Goal: Check status: Check status

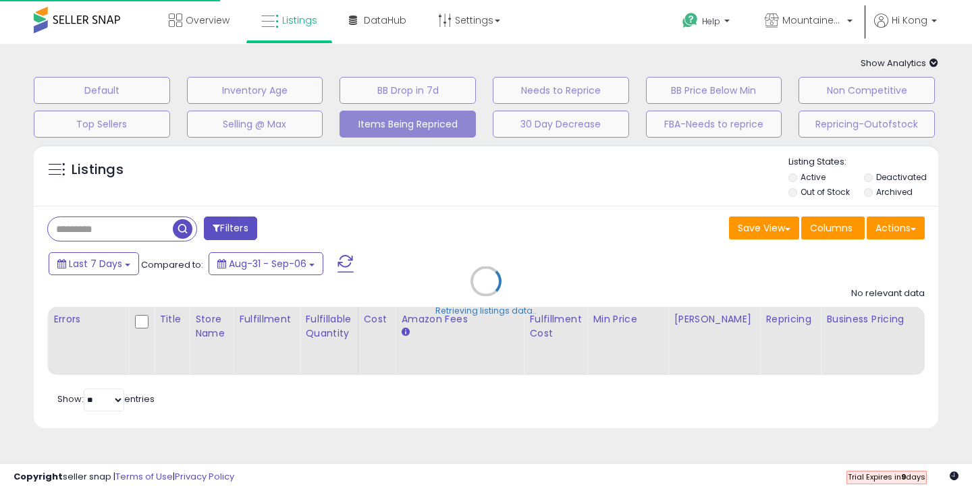
select select "**"
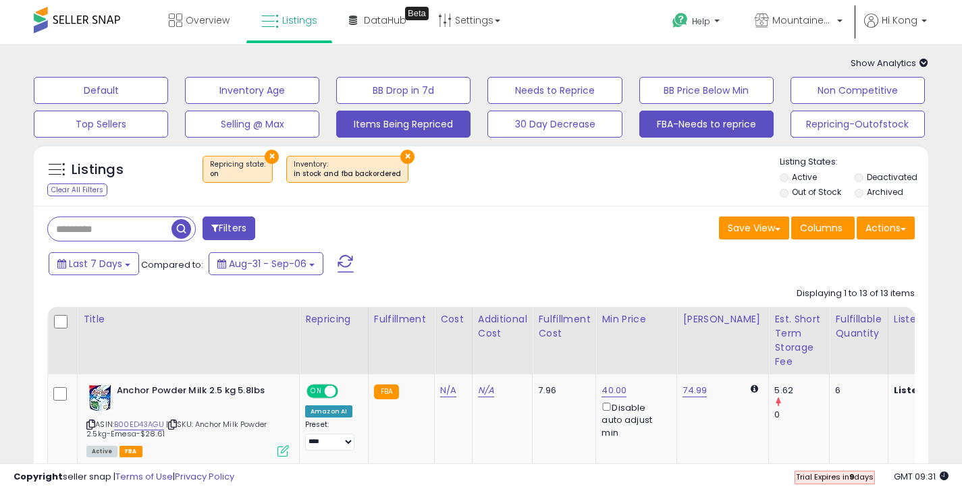
click at [683, 127] on button "FBA-Needs to reprice" at bounding box center [706, 124] width 134 height 27
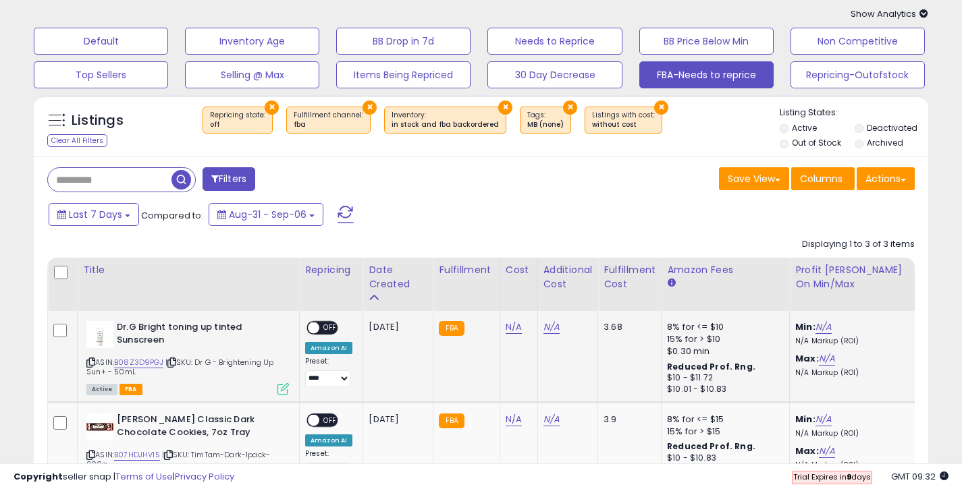
scroll to position [176, 0]
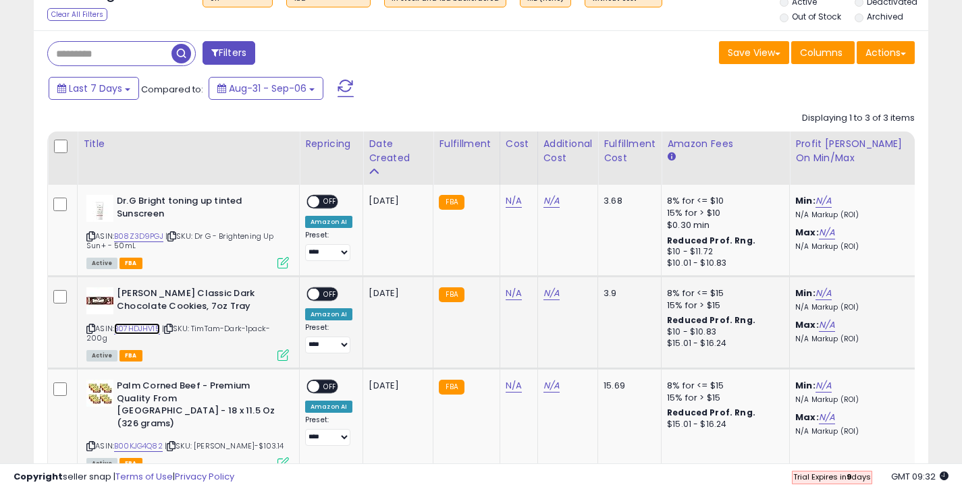
click at [142, 330] on link "B07HDJHV15" at bounding box center [137, 328] width 46 height 11
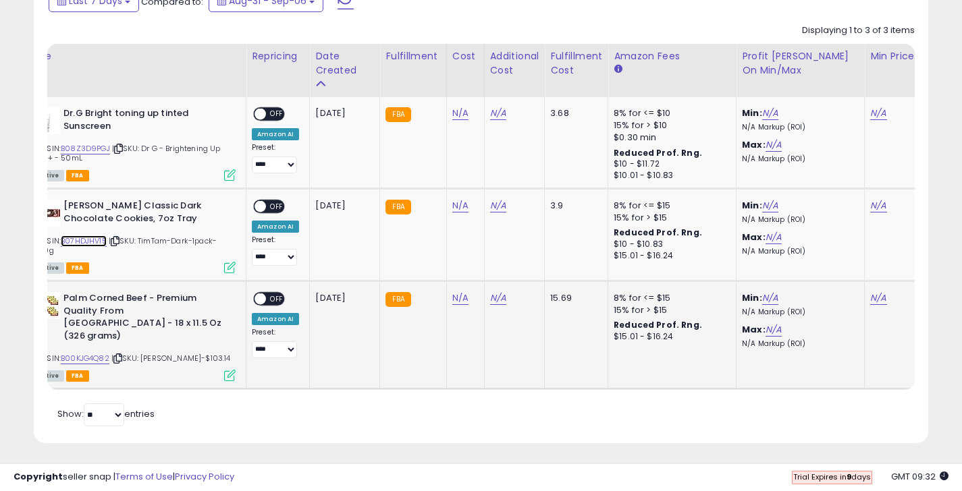
scroll to position [0, 0]
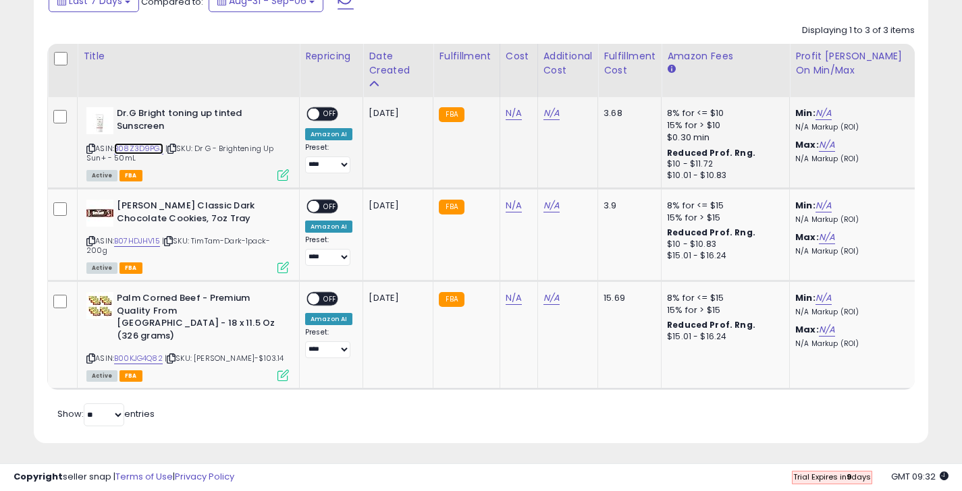
click at [153, 151] on link "B08Z3D9PGJ" at bounding box center [138, 148] width 49 height 11
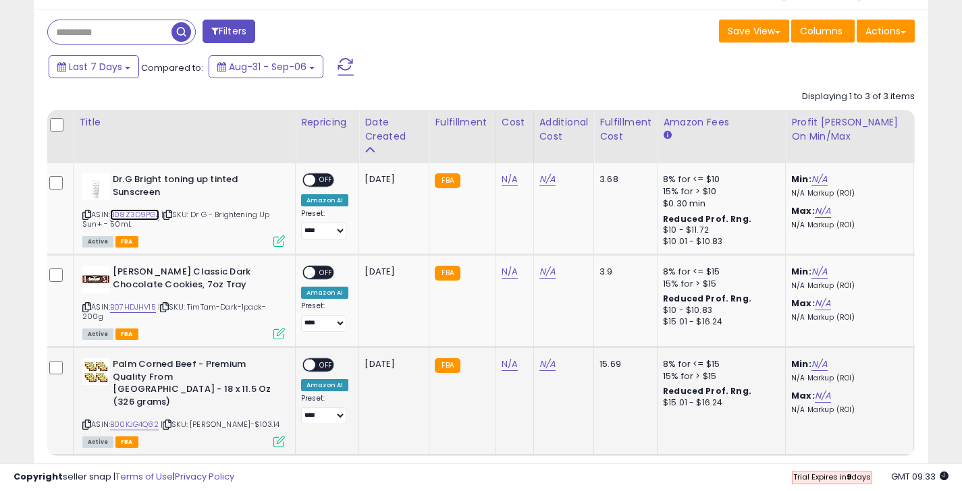
scroll to position [48, 0]
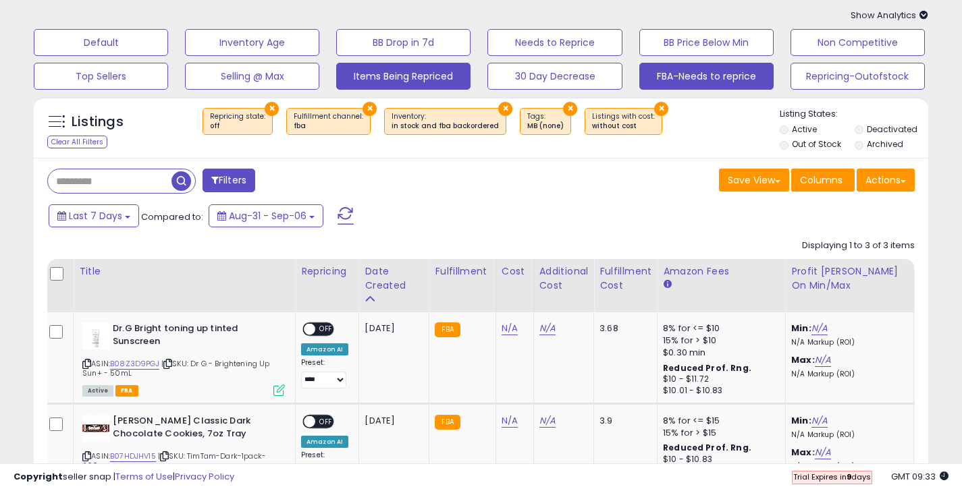
click at [417, 72] on button "Items Being Repriced" at bounding box center [403, 76] width 134 height 27
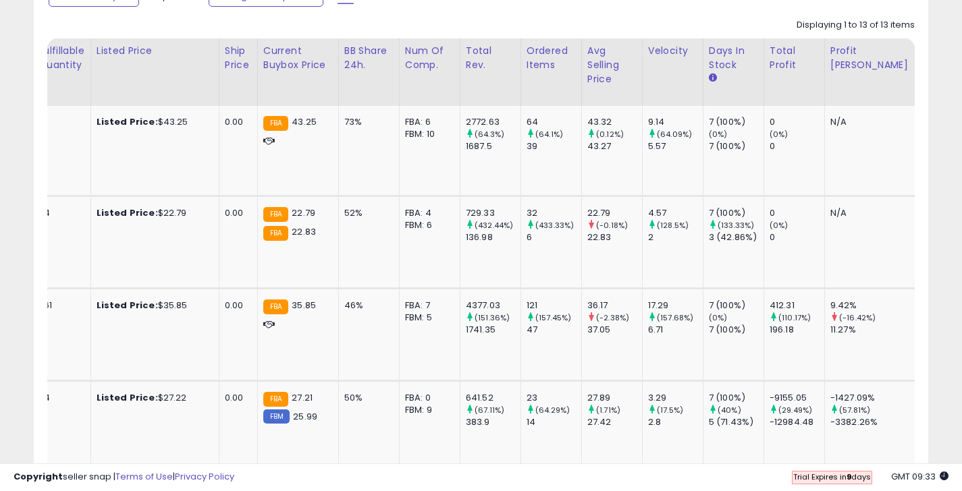
scroll to position [0, 801]
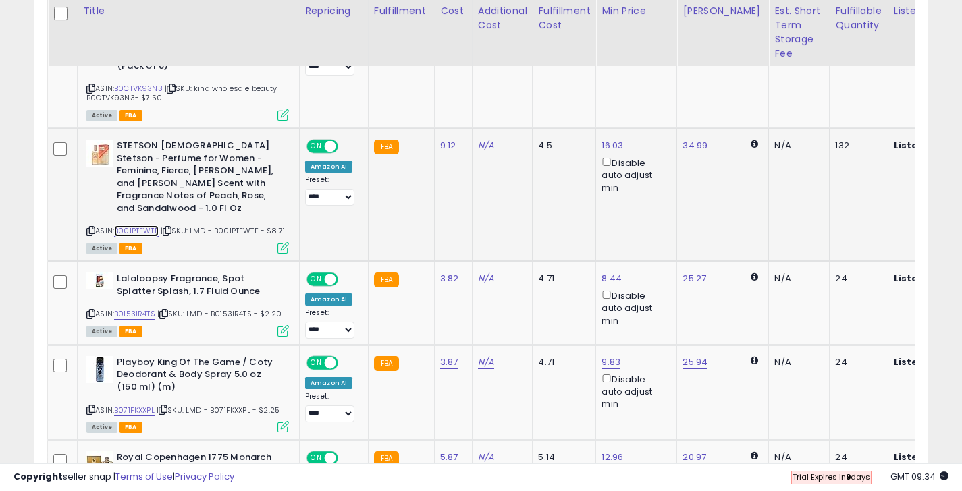
click at [148, 225] on link "B001PTFWTE" at bounding box center [136, 230] width 45 height 11
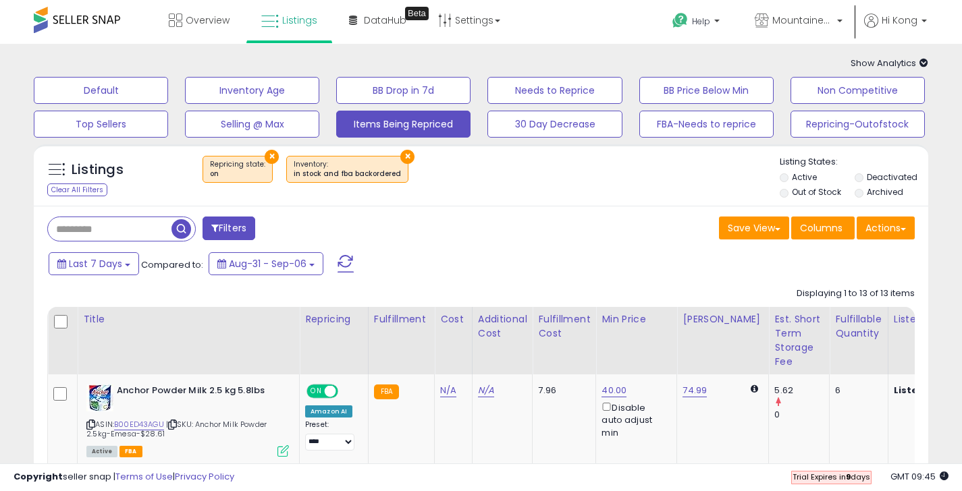
scroll to position [3, 0]
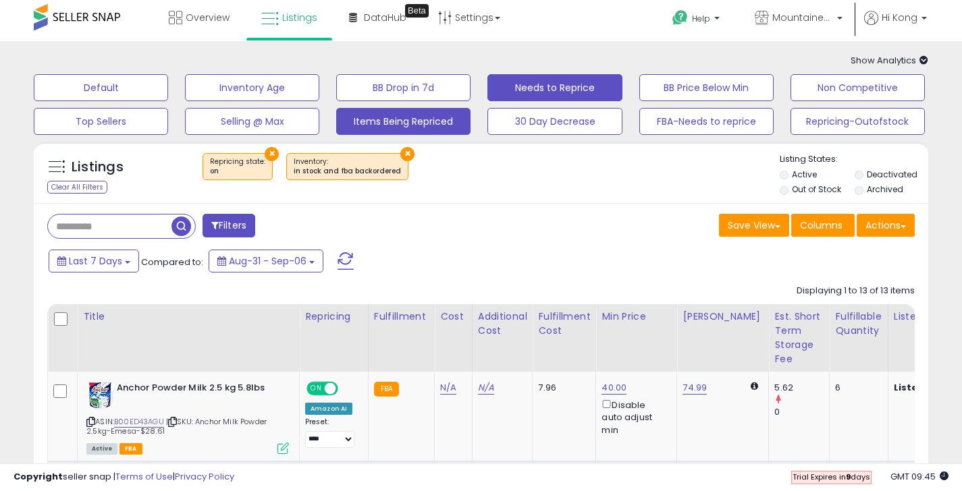
click at [539, 95] on button "Needs to Reprice" at bounding box center [554, 87] width 134 height 27
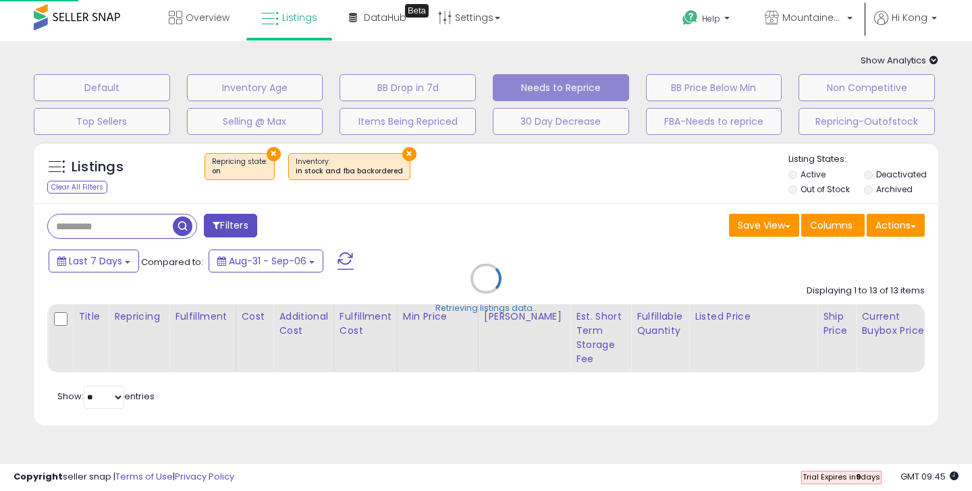
type input "**********"
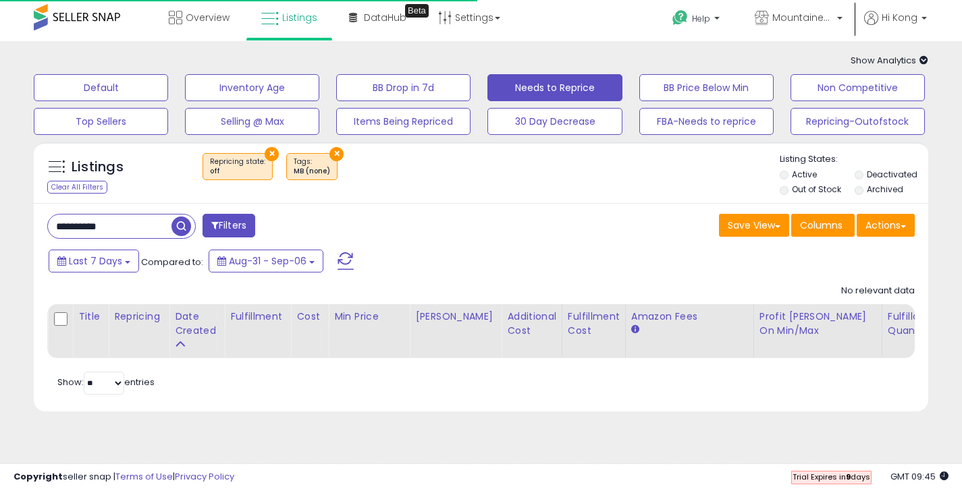
click at [712, 135] on div "Listings Clear All Filters × Repricing state : off × Tags" at bounding box center [481, 282] width 915 height 294
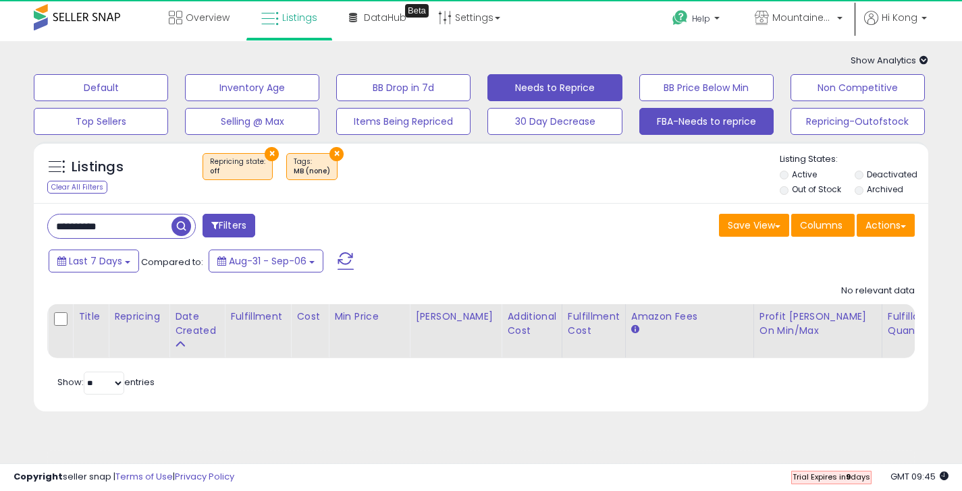
click at [693, 117] on button "FBA-Needs to reprice" at bounding box center [706, 121] width 134 height 27
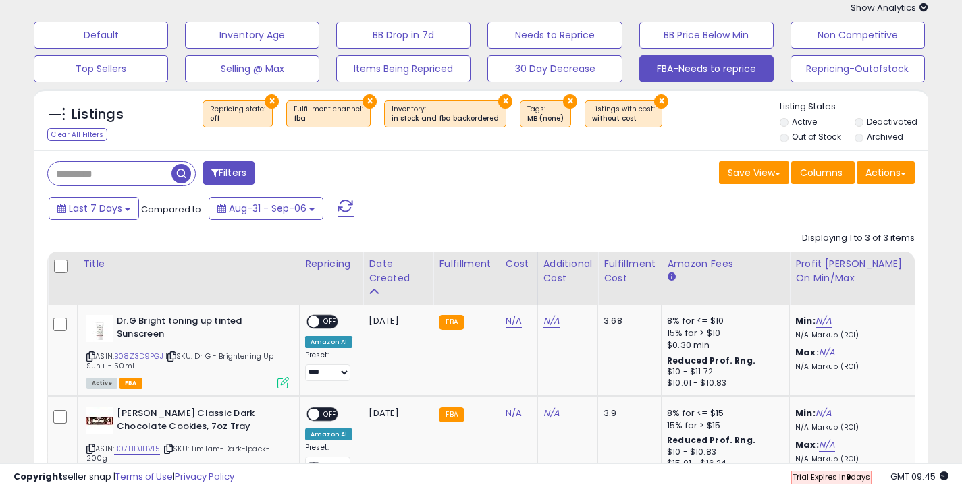
scroll to position [0, 0]
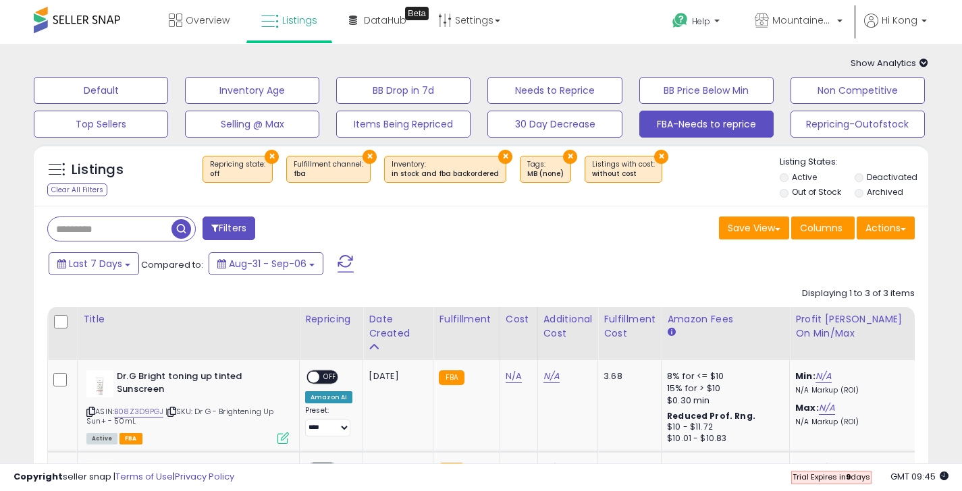
click at [631, 205] on div "Listings Clear All Filters × Repricing state : off × Fulfillment channel : fba …" at bounding box center [481, 175] width 895 height 62
click at [824, 138] on div "Listings Clear All Filters × Repricing state : off × Fulfillment channel : fba …" at bounding box center [481, 431] width 915 height 586
click at [832, 128] on button "Repricing-Outofstock" at bounding box center [858, 124] width 134 height 27
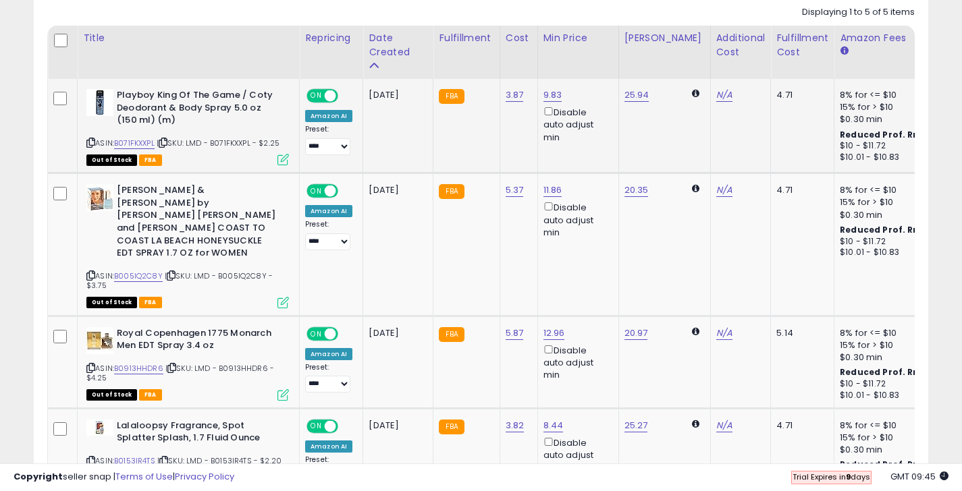
scroll to position [398, 0]
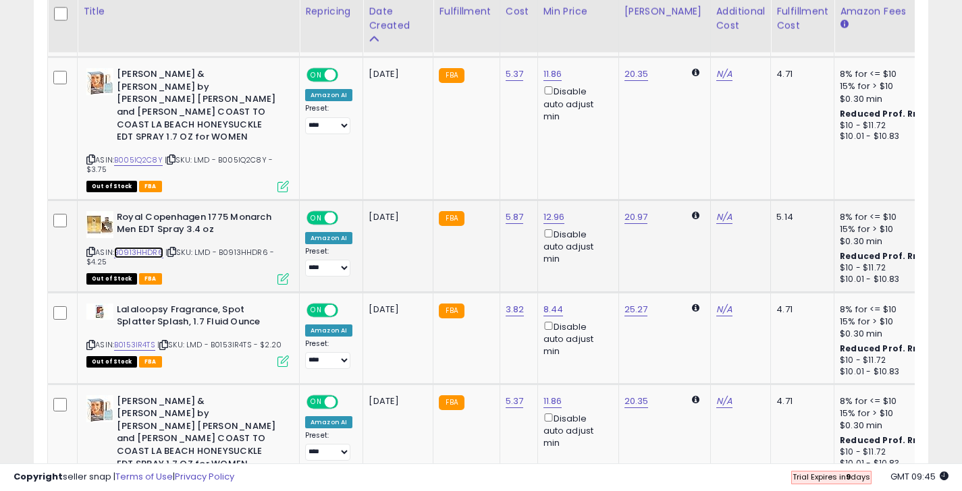
click at [144, 247] on link "B0913HHDR6" at bounding box center [138, 252] width 49 height 11
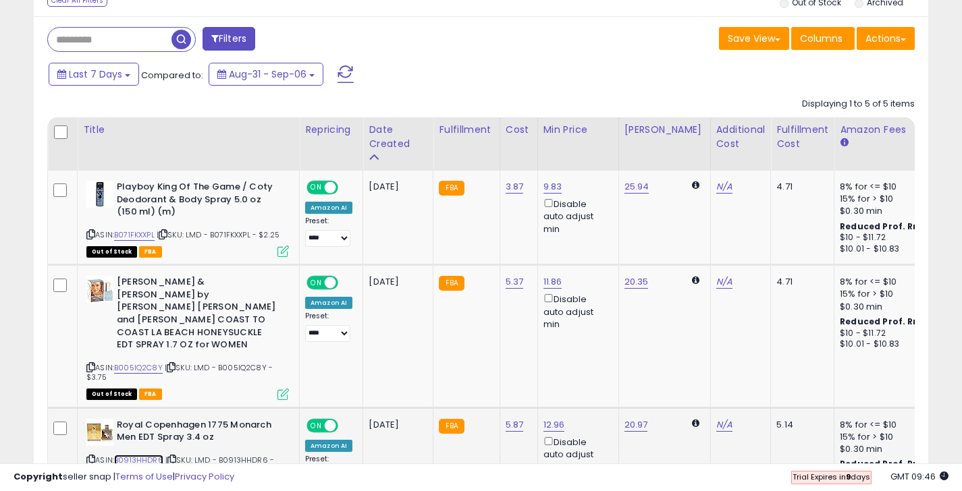
scroll to position [176, 0]
